Goal: Transaction & Acquisition: Purchase product/service

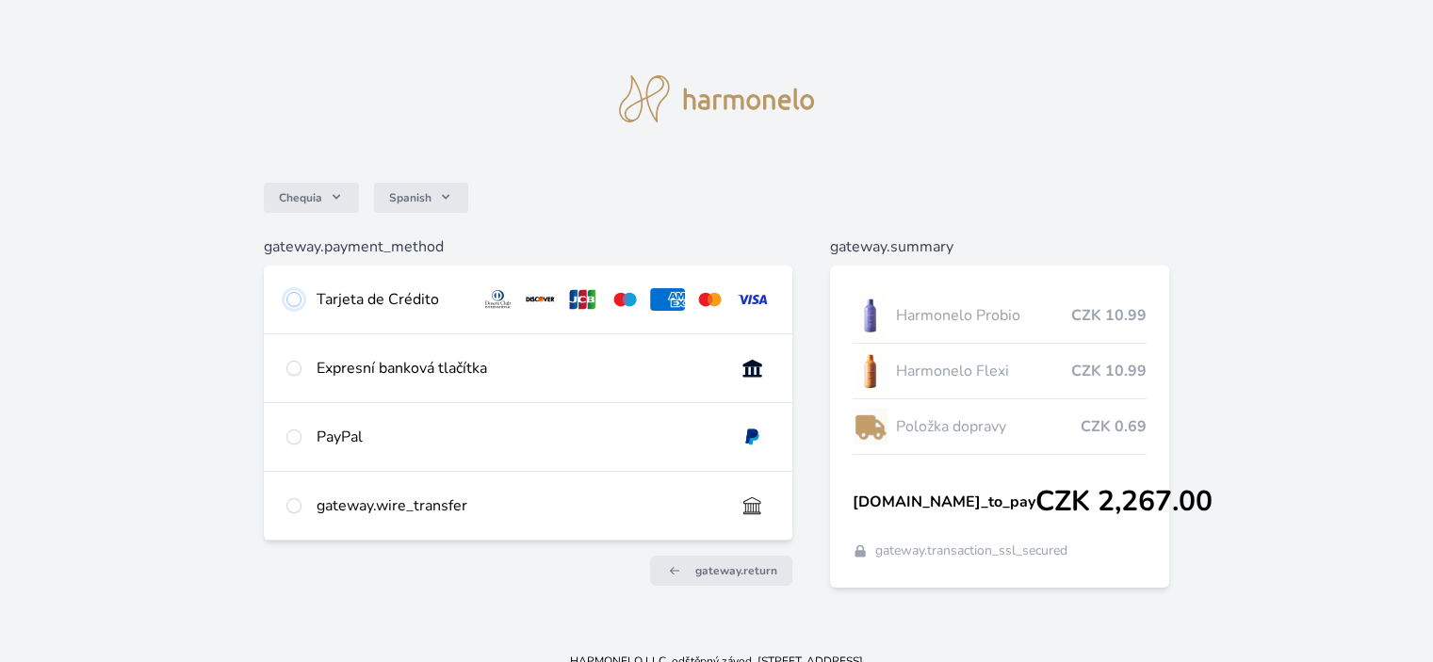
click at [295, 301] on input "radio" at bounding box center [293, 299] width 15 height 15
radio input "true"
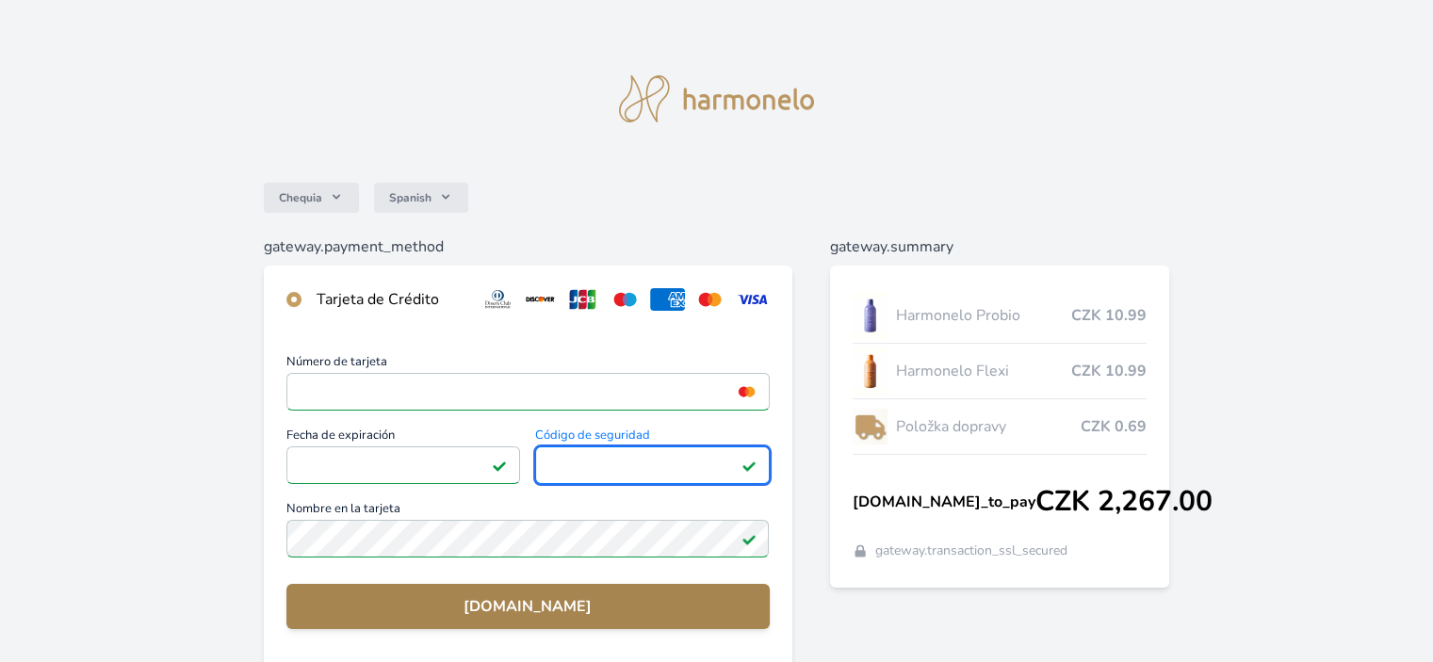
click at [484, 599] on span "gateway.pay" at bounding box center [528, 606] width 452 height 23
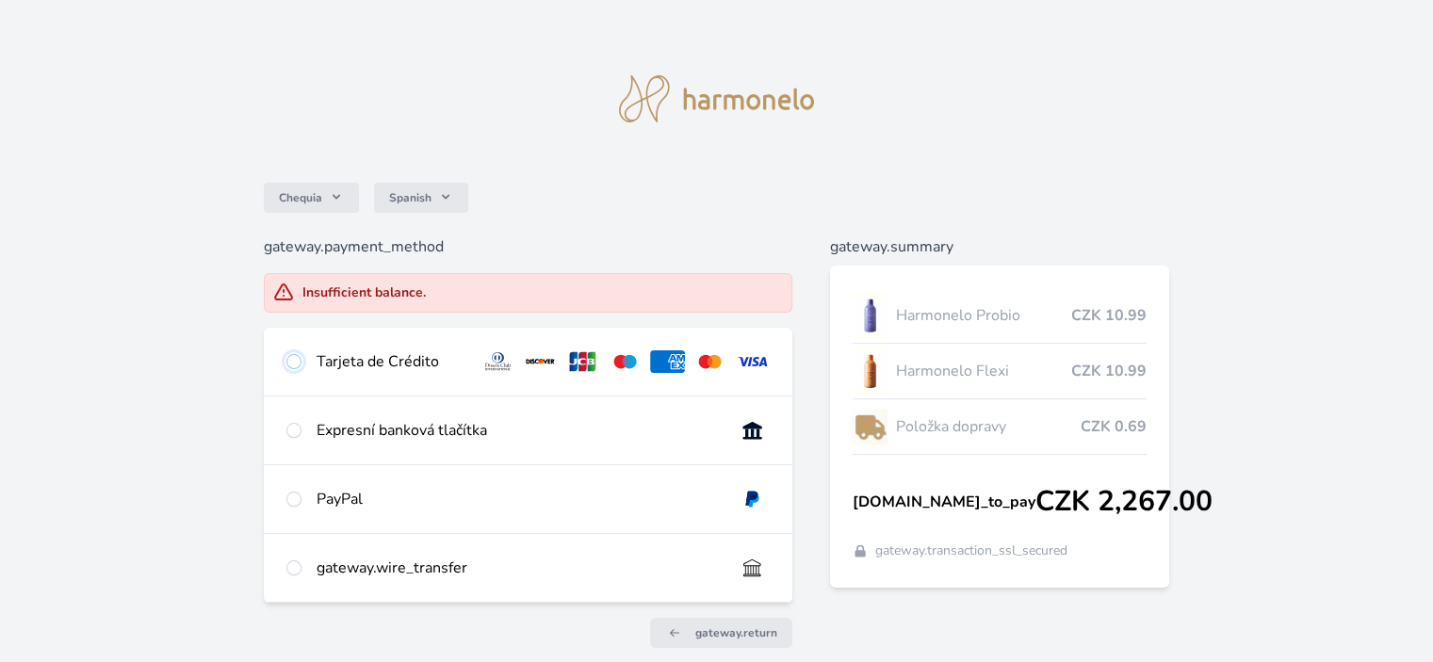
click at [293, 363] on input "radio" at bounding box center [293, 361] width 15 height 15
radio input "true"
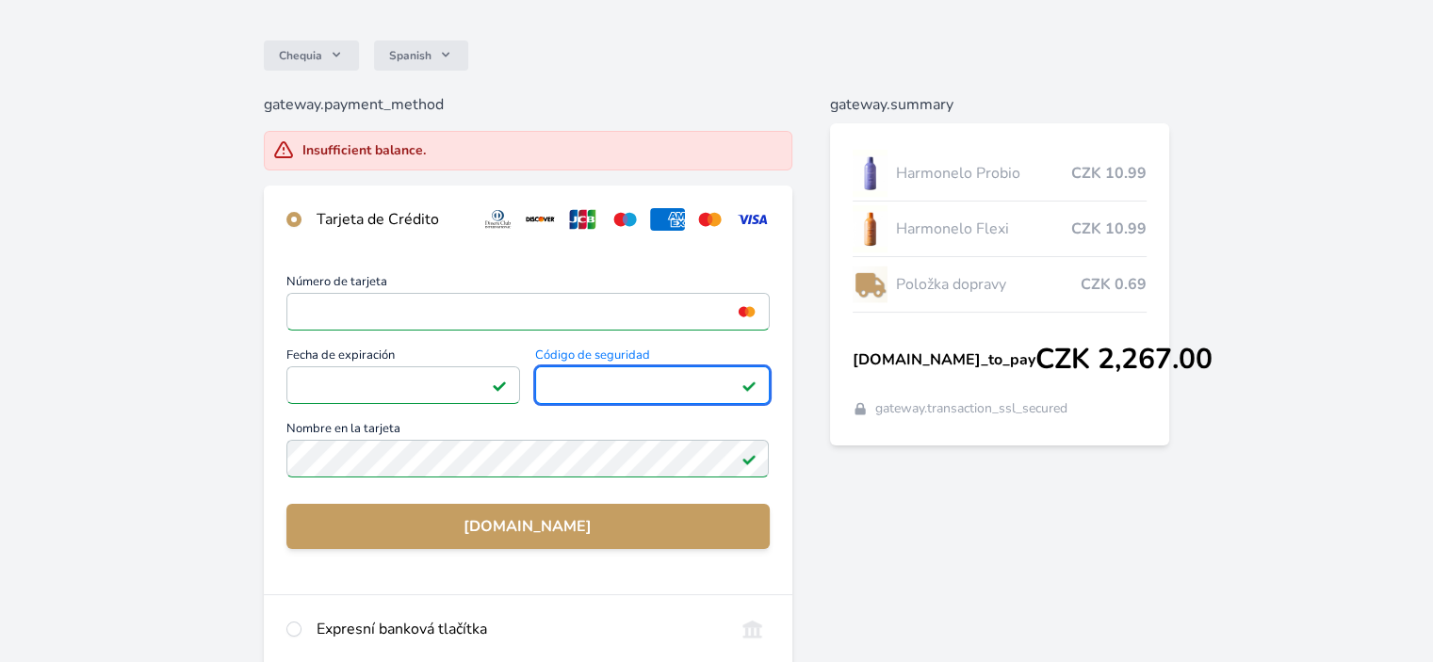
scroll to position [151, 0]
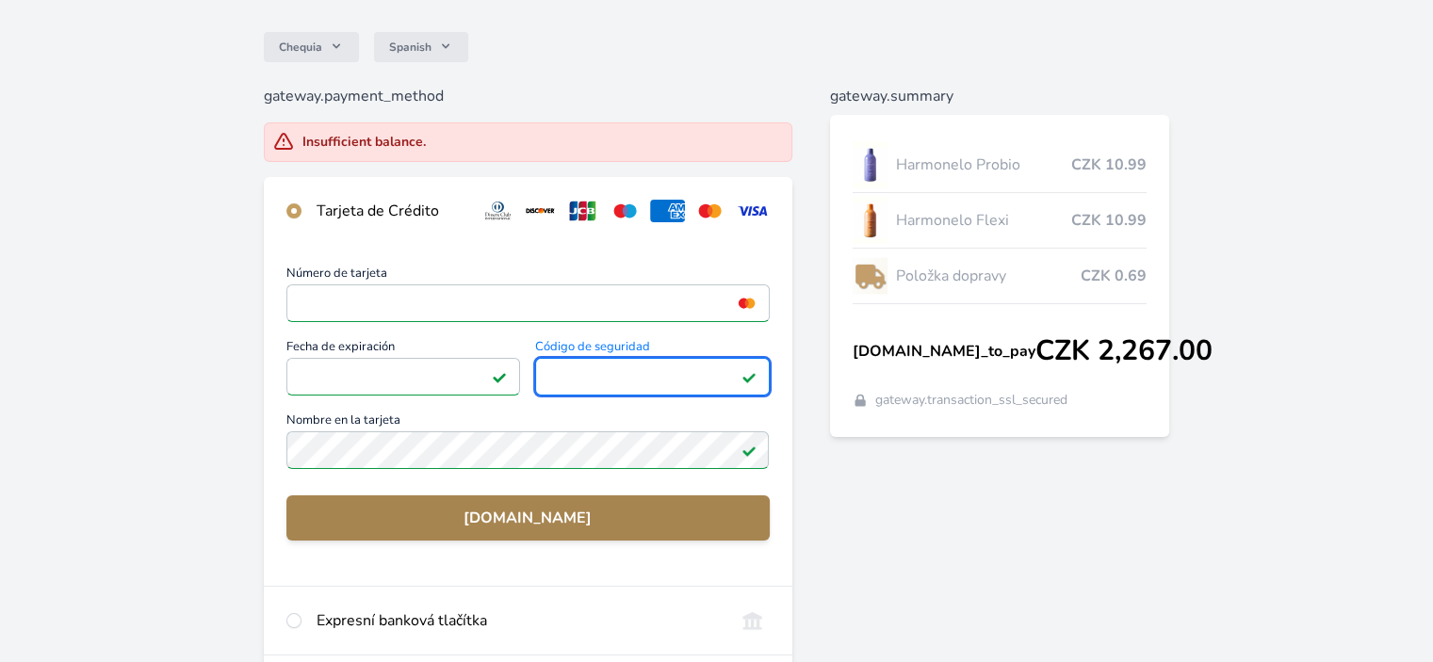
click at [524, 517] on span "gateway.pay" at bounding box center [528, 518] width 452 height 23
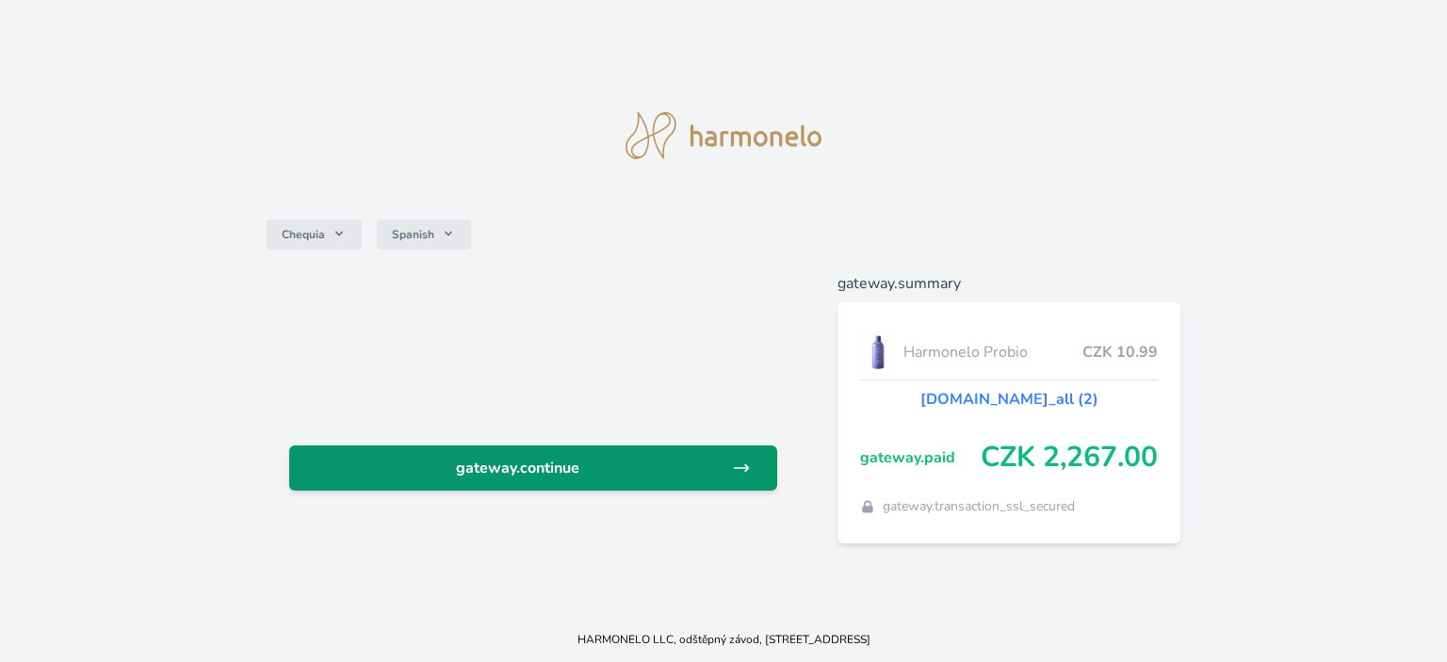
click at [617, 473] on span "gateway.continue" at bounding box center [518, 468] width 428 height 23
click at [569, 466] on span "gateway.continue" at bounding box center [518, 468] width 428 height 23
